Goal: Information Seeking & Learning: Check status

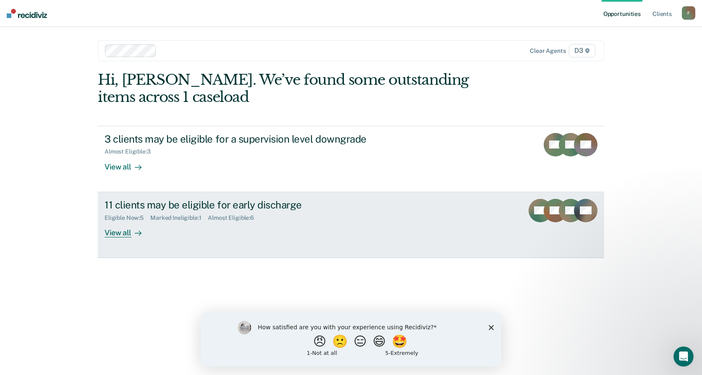
click at [111, 230] on div "View all" at bounding box center [128, 229] width 47 height 16
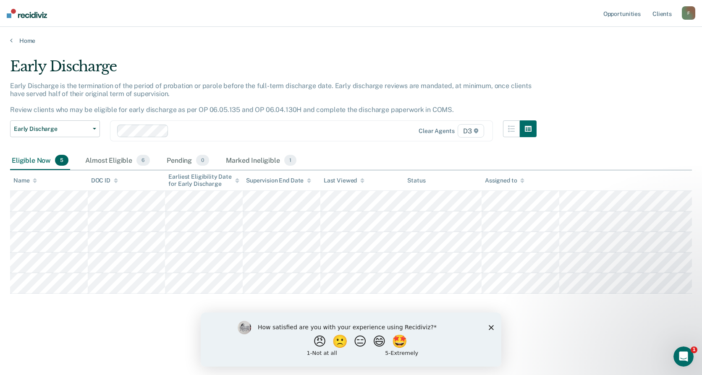
click at [491, 330] on icon "Close survey" at bounding box center [491, 327] width 5 height 5
